Goal: Obtain resource: Download file/media

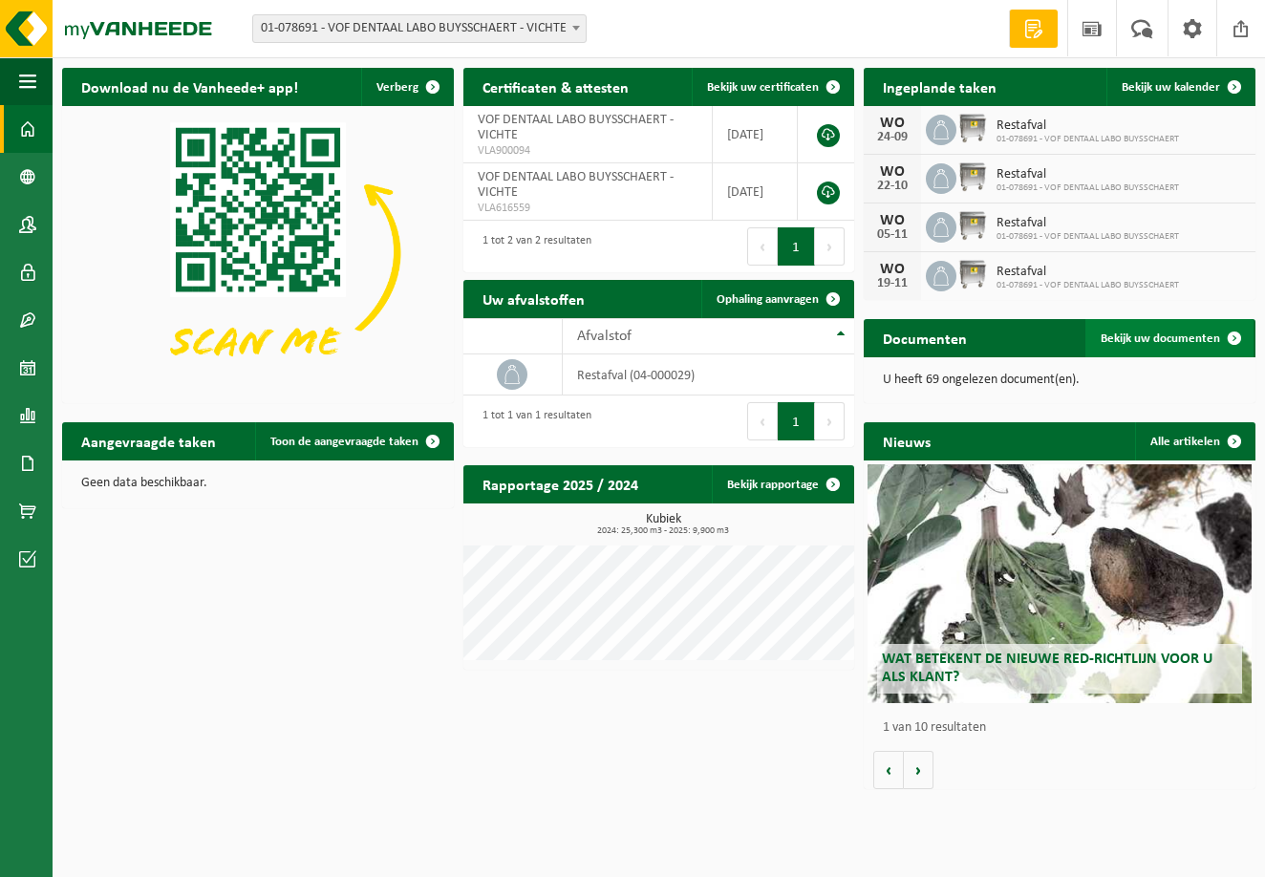
click at [1152, 335] on span "Bekijk uw documenten" at bounding box center [1159, 338] width 119 height 12
click at [1028, 31] on span at bounding box center [1033, 28] width 29 height 19
click at [773, 82] on span "Bekijk uw certificaten" at bounding box center [763, 87] width 112 height 12
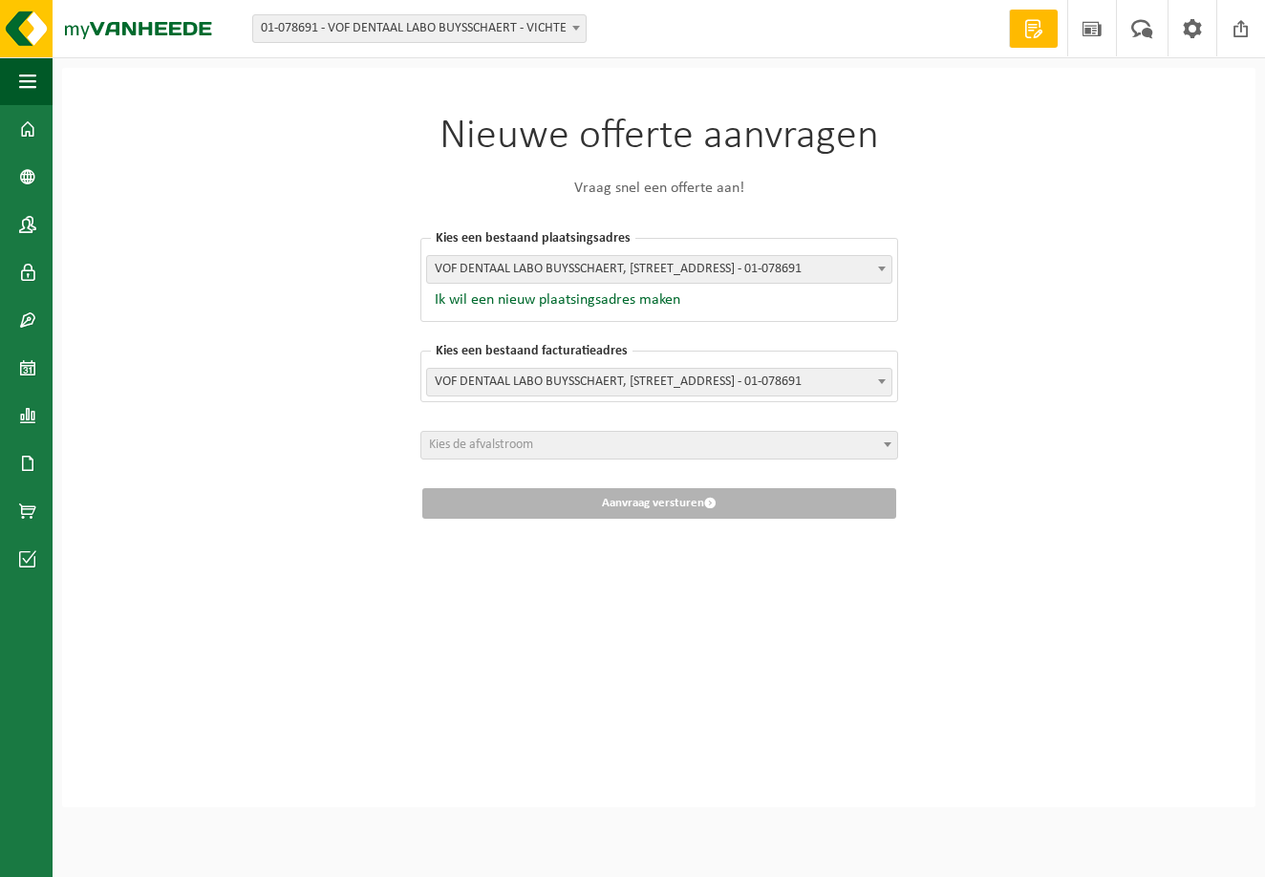
click at [1028, 31] on span at bounding box center [1033, 28] width 29 height 19
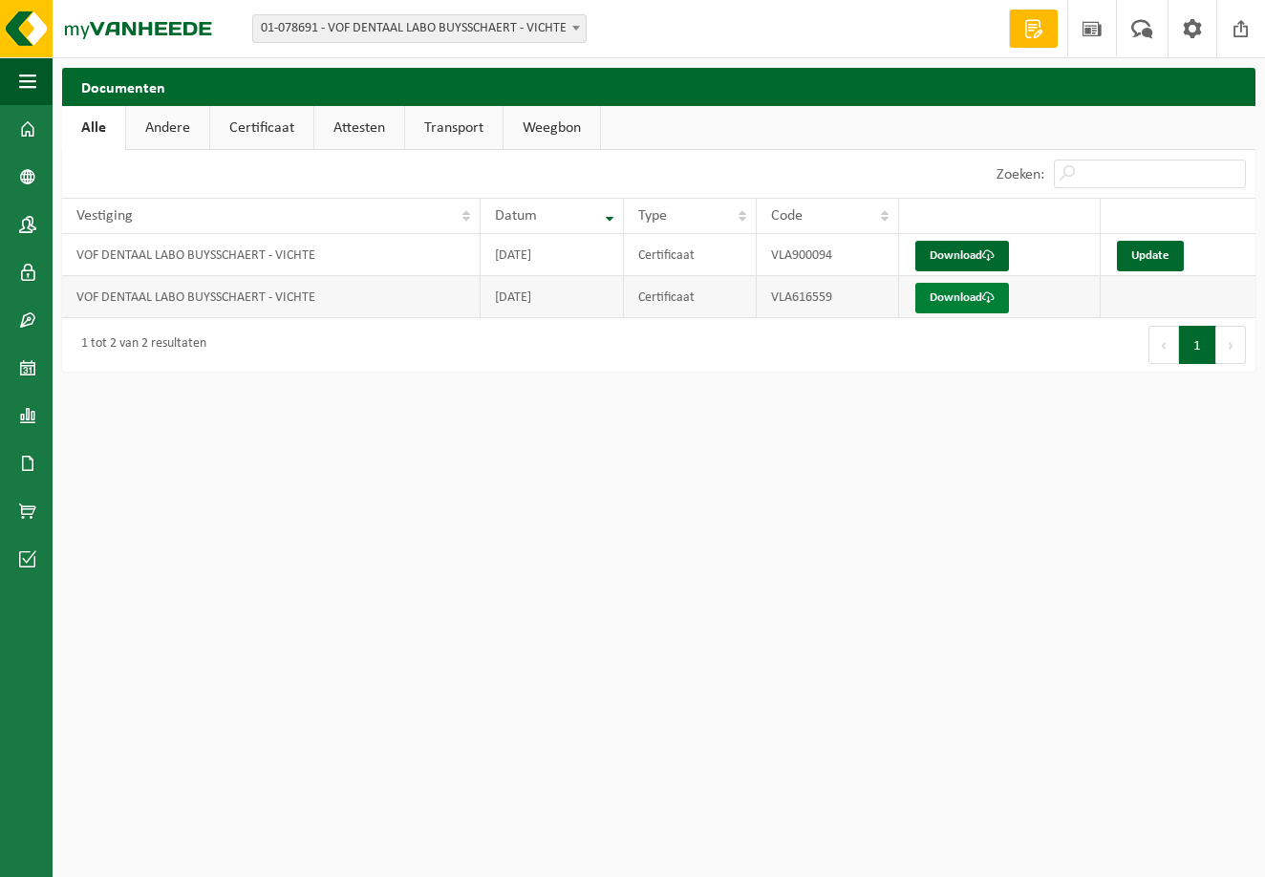
click at [957, 295] on link "Download" at bounding box center [962, 298] width 94 height 31
click at [972, 250] on link "Download" at bounding box center [962, 256] width 94 height 31
